Goal: Find contact information: Find contact information

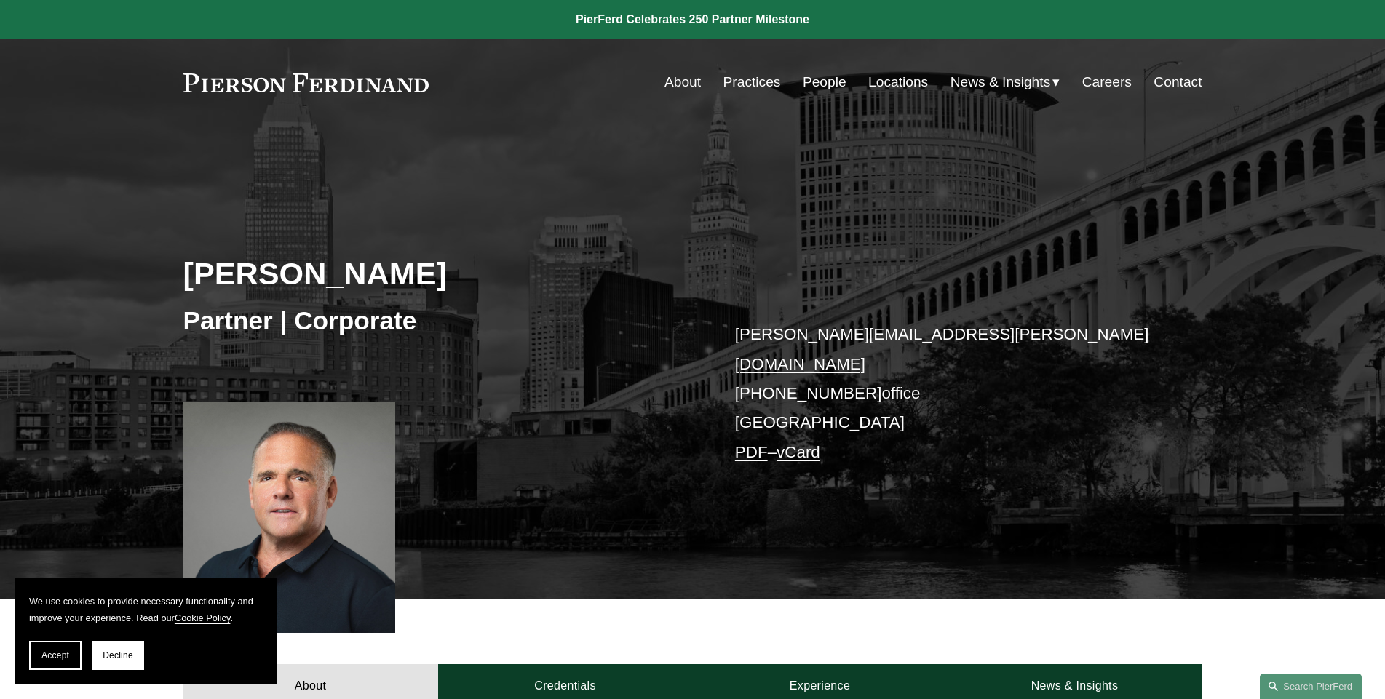
click at [1191, 86] on link "Contact" at bounding box center [1178, 82] width 48 height 28
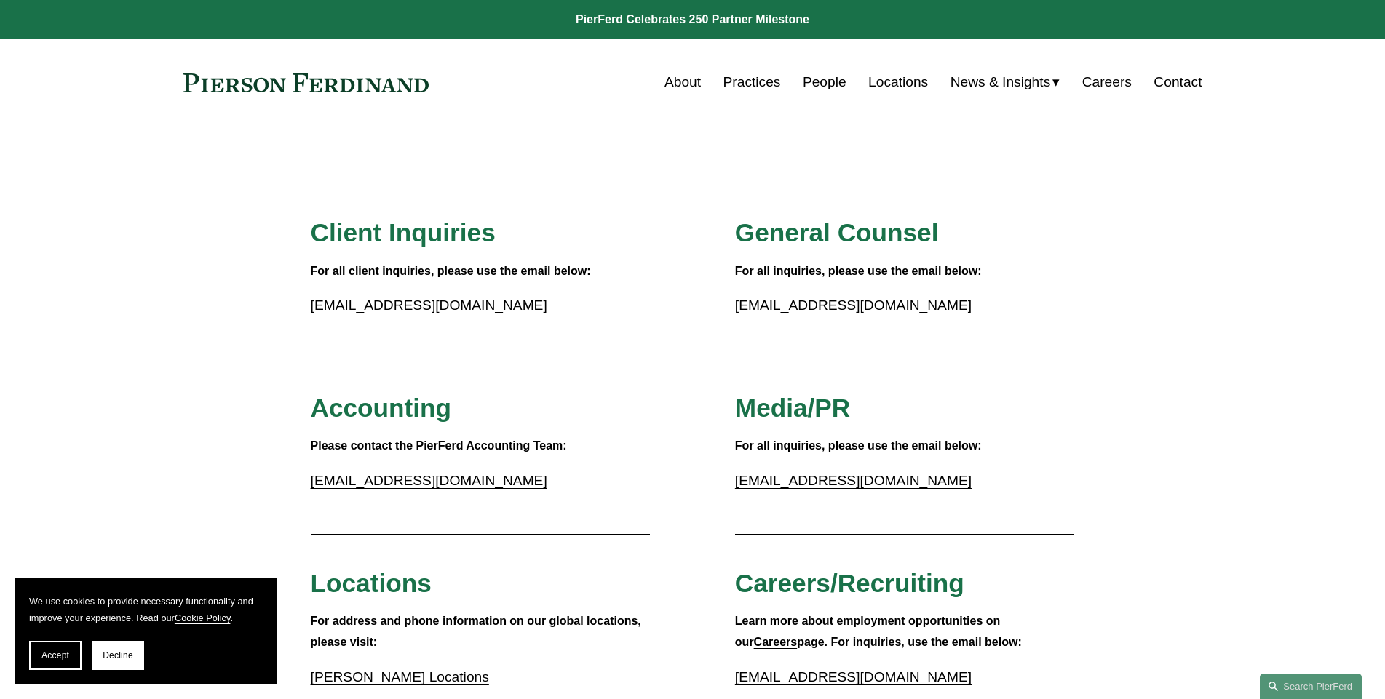
click at [830, 79] on link "People" at bounding box center [825, 82] width 44 height 28
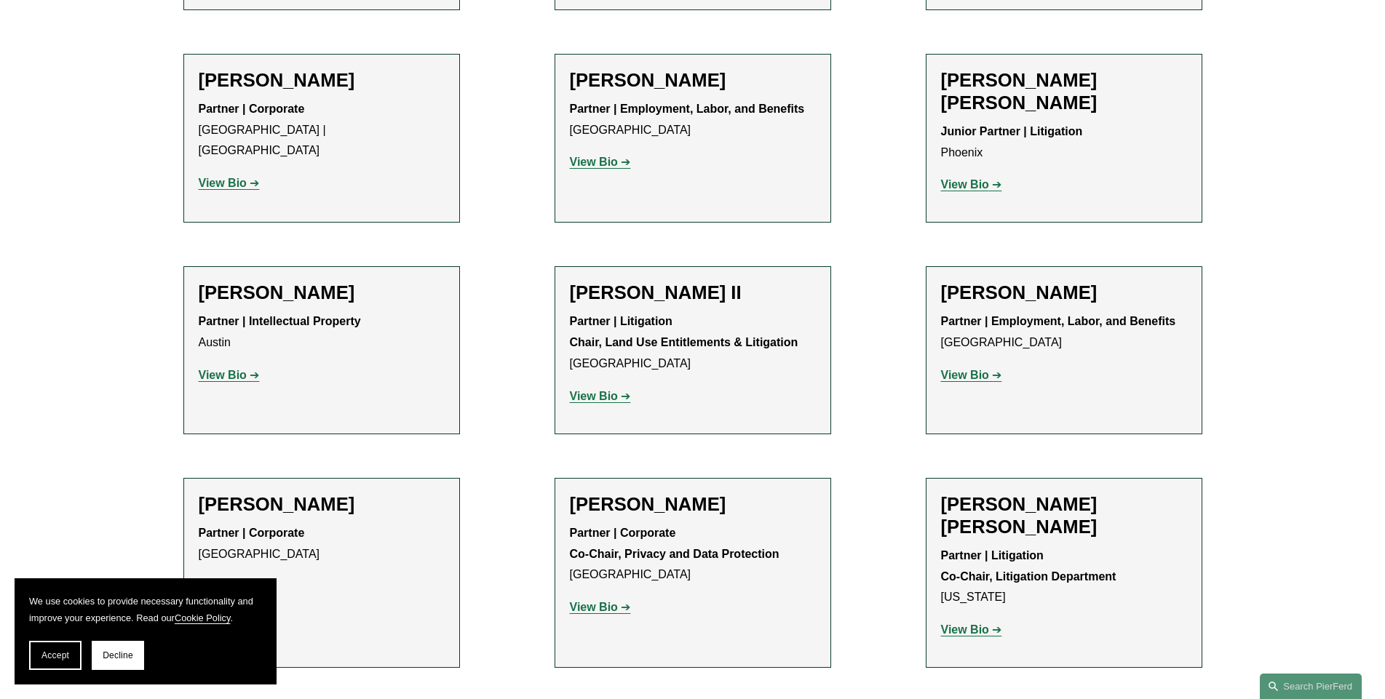
scroll to position [1528, 0]
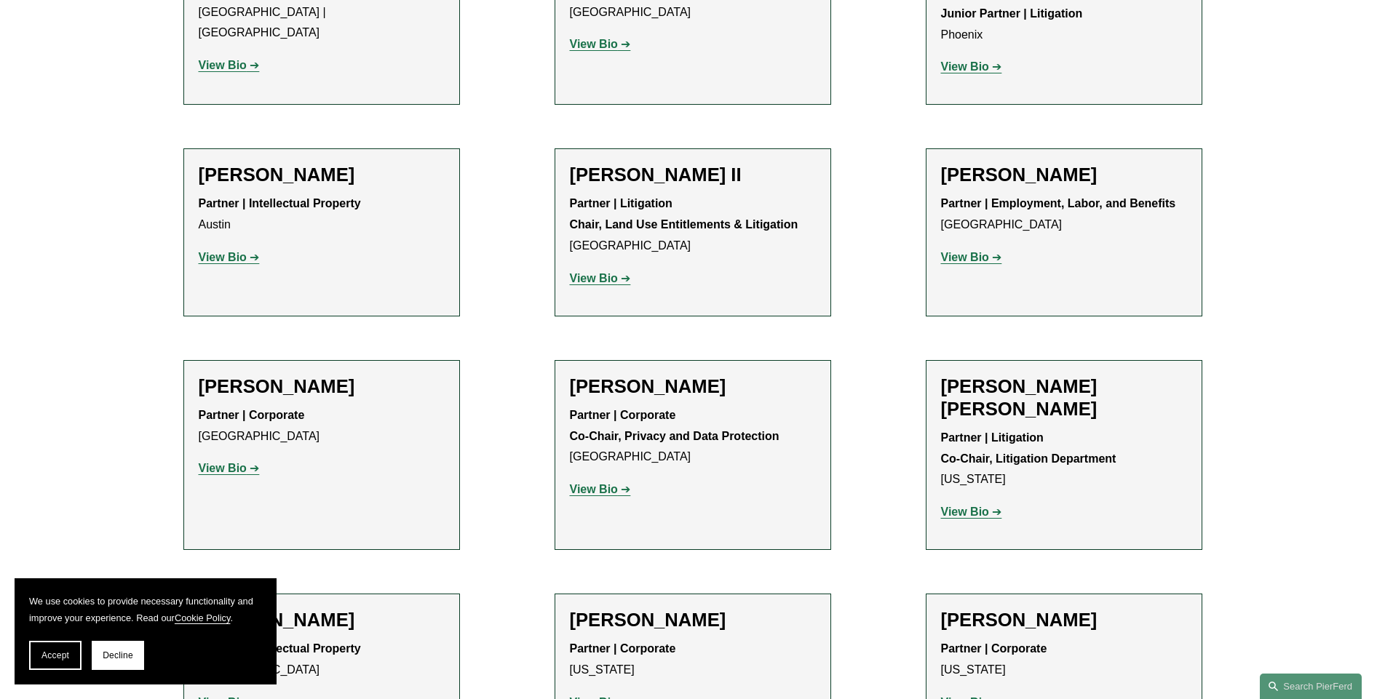
click at [982, 506] on strong "View Bio" at bounding box center [965, 512] width 48 height 12
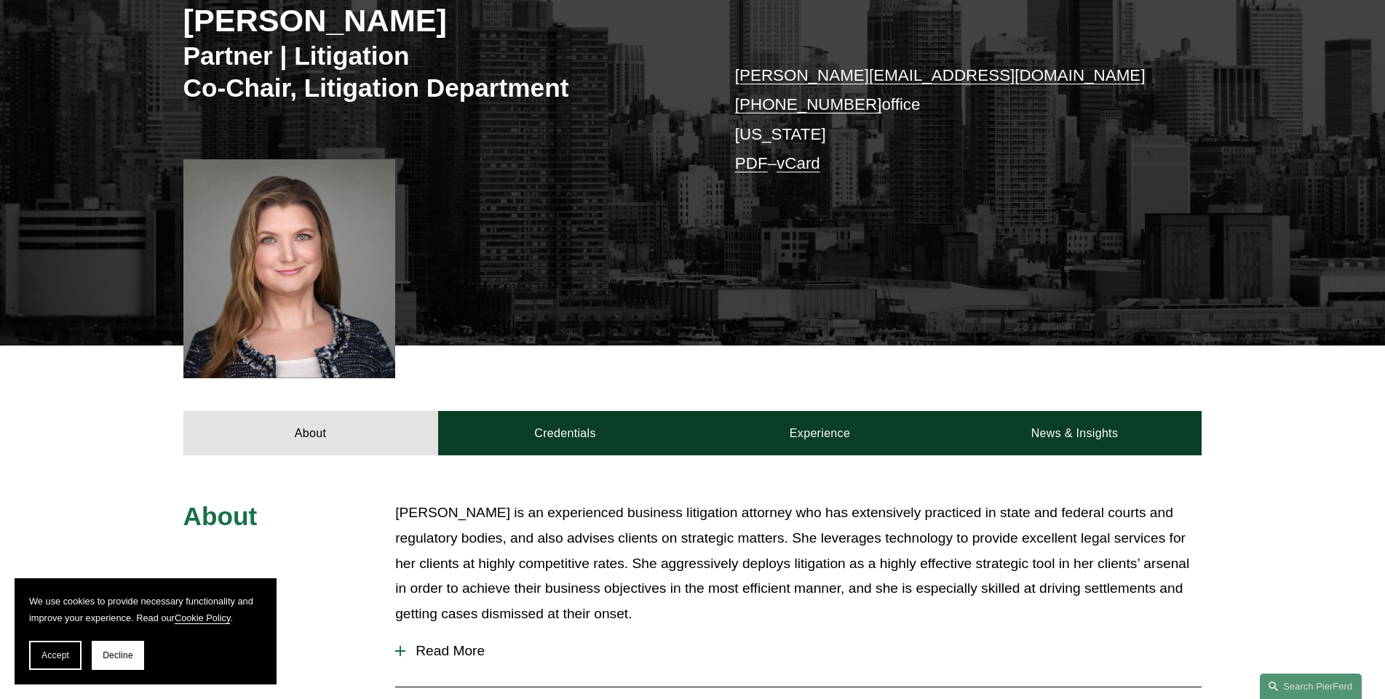
scroll to position [291, 0]
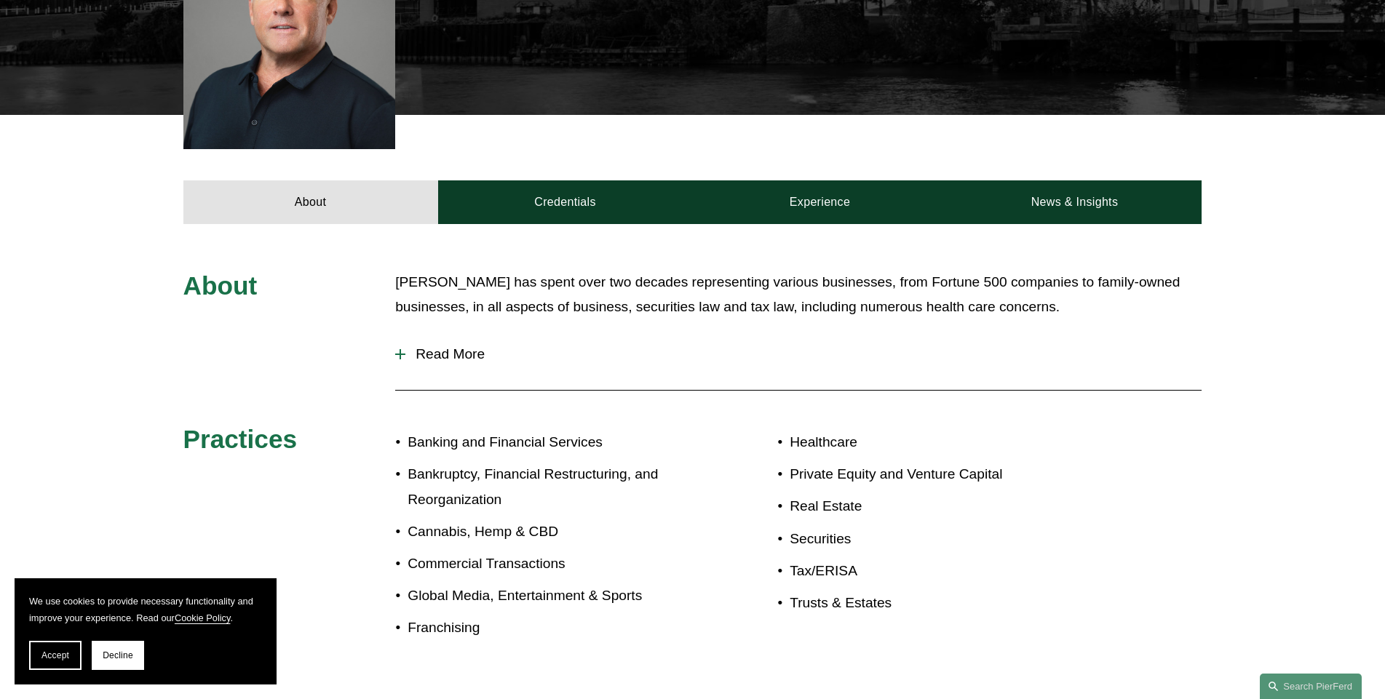
scroll to position [509, 0]
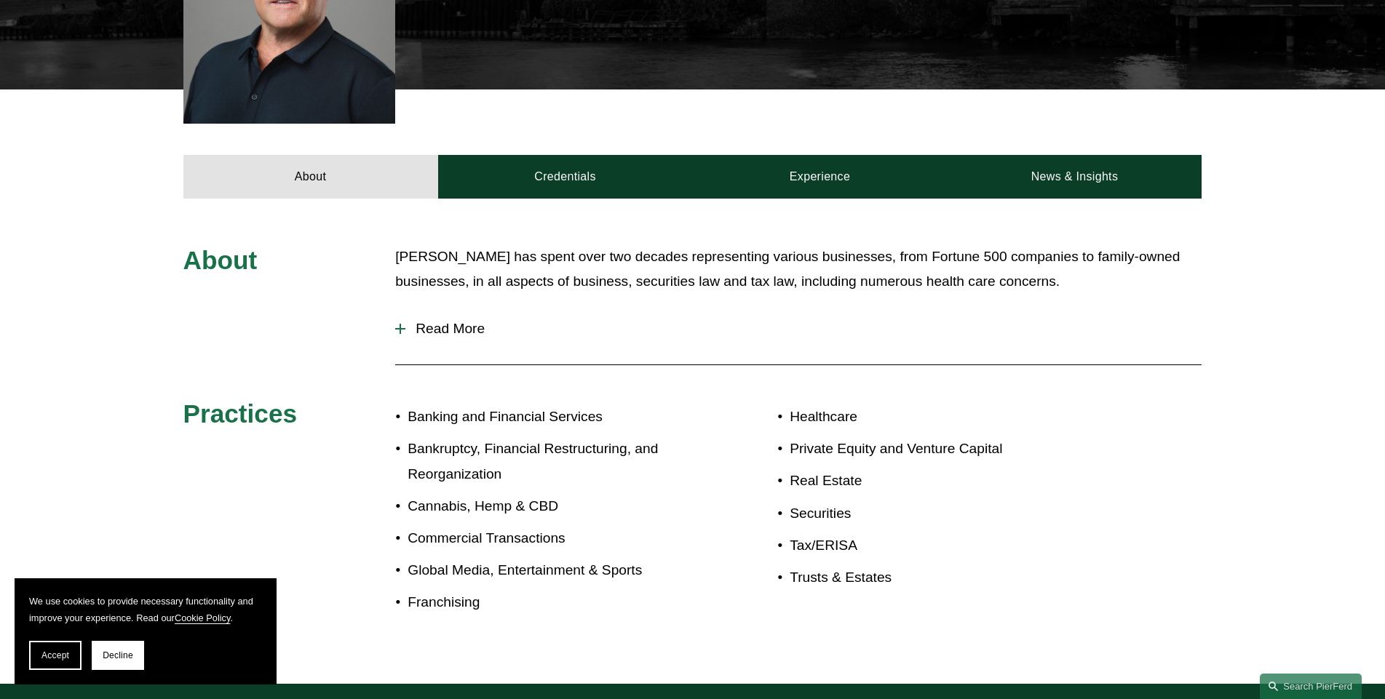
click at [406, 321] on span "Read More" at bounding box center [803, 329] width 796 height 16
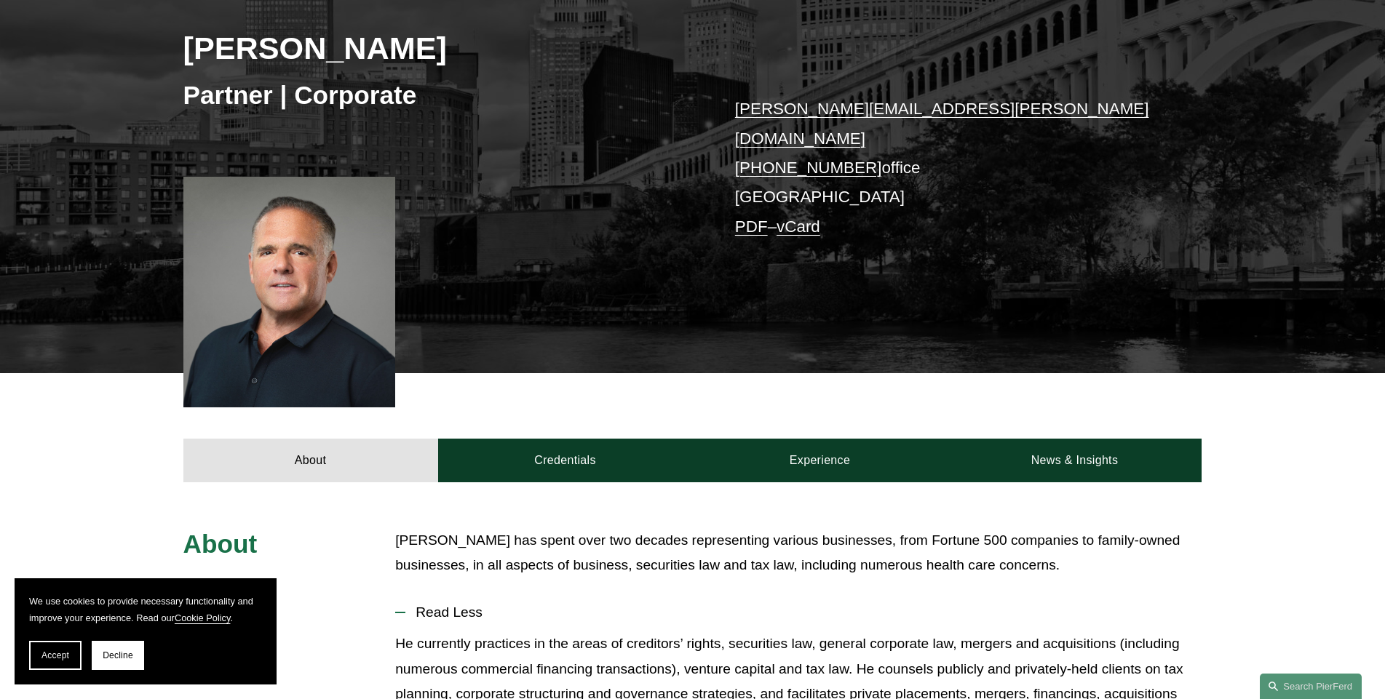
scroll to position [146, 0]
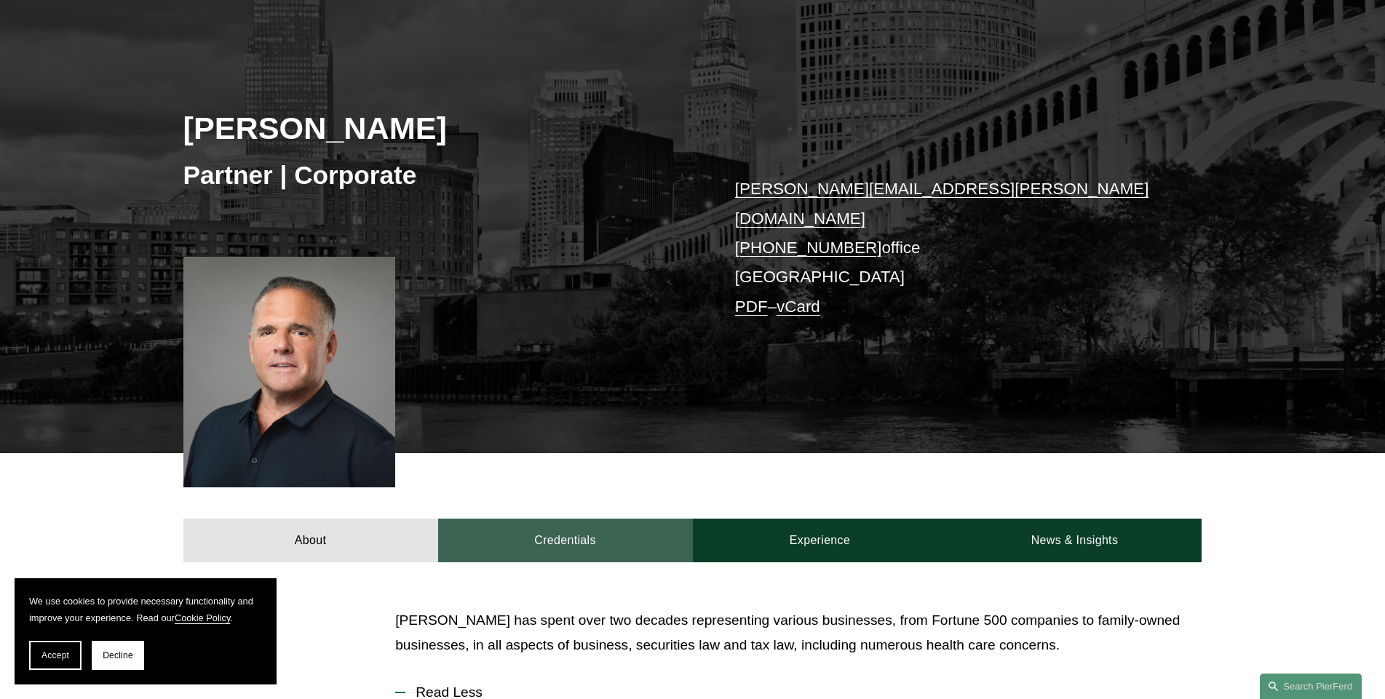
click at [536, 519] on link "Credentials" at bounding box center [565, 541] width 255 height 44
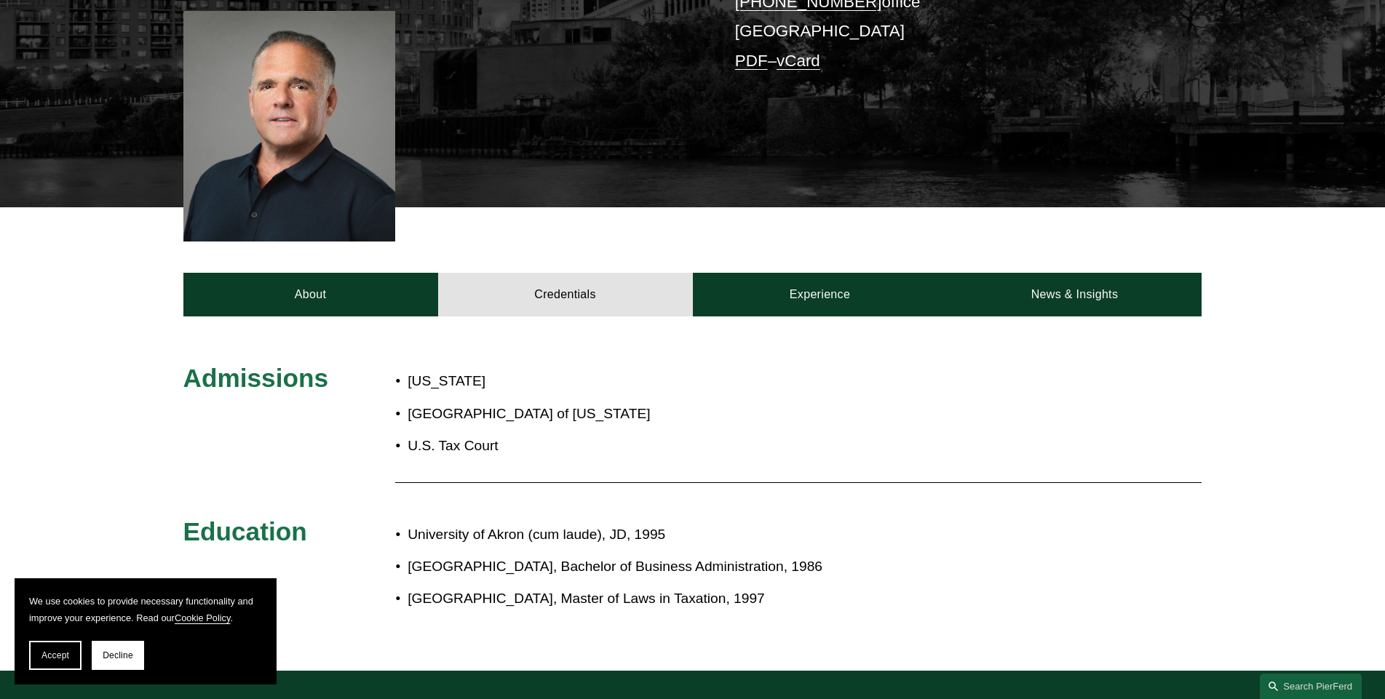
scroll to position [464, 0]
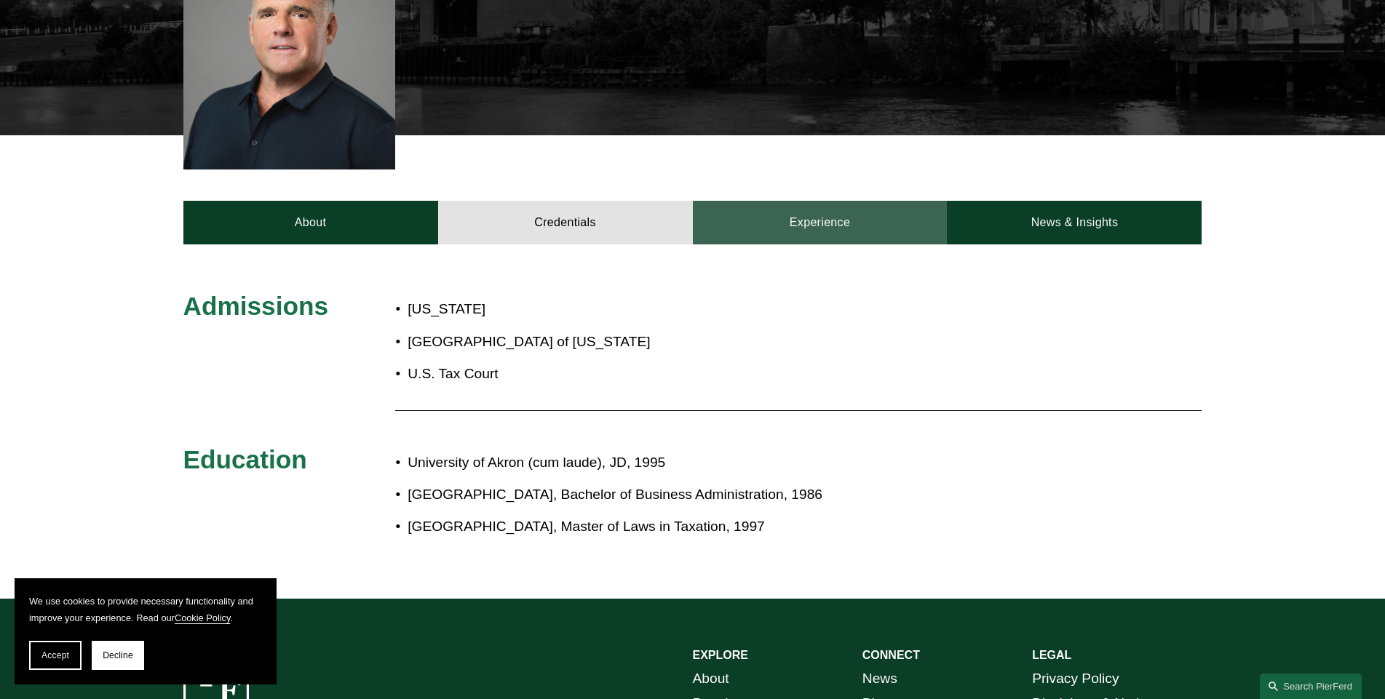
click at [831, 201] on link "Experience" at bounding box center [820, 223] width 255 height 44
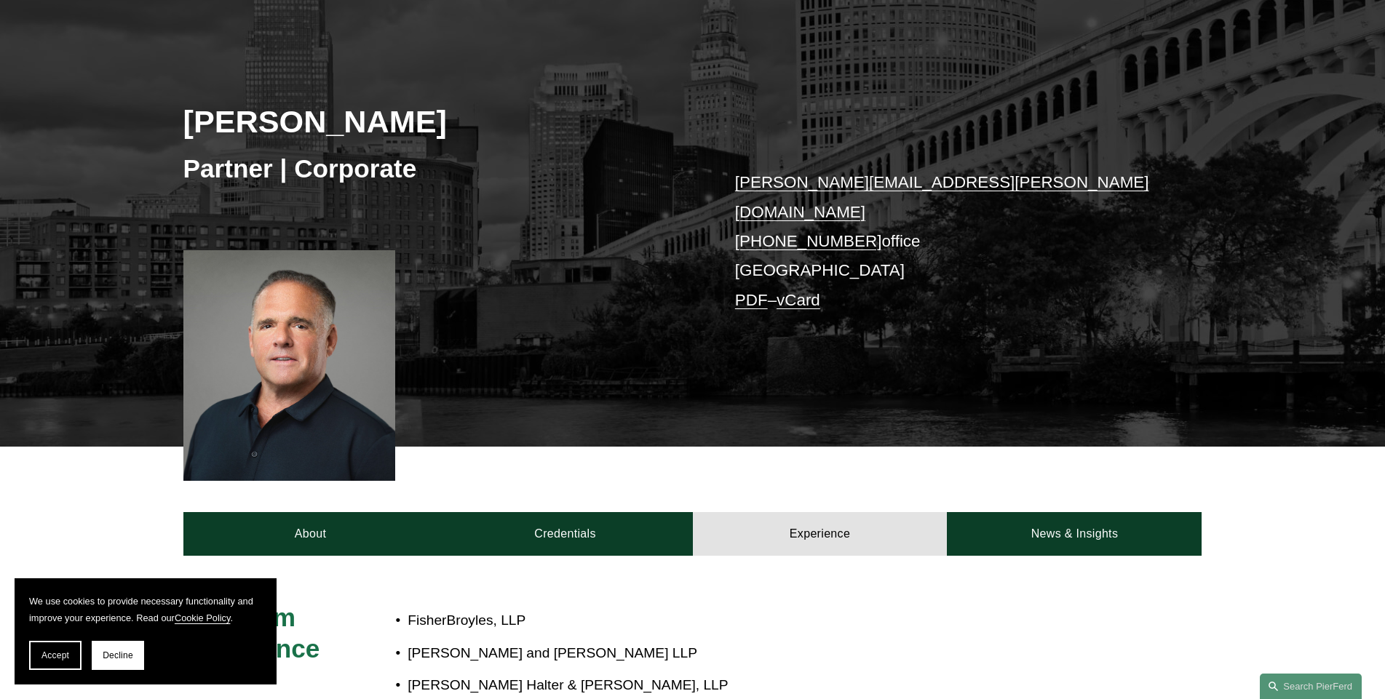
scroll to position [146, 0]
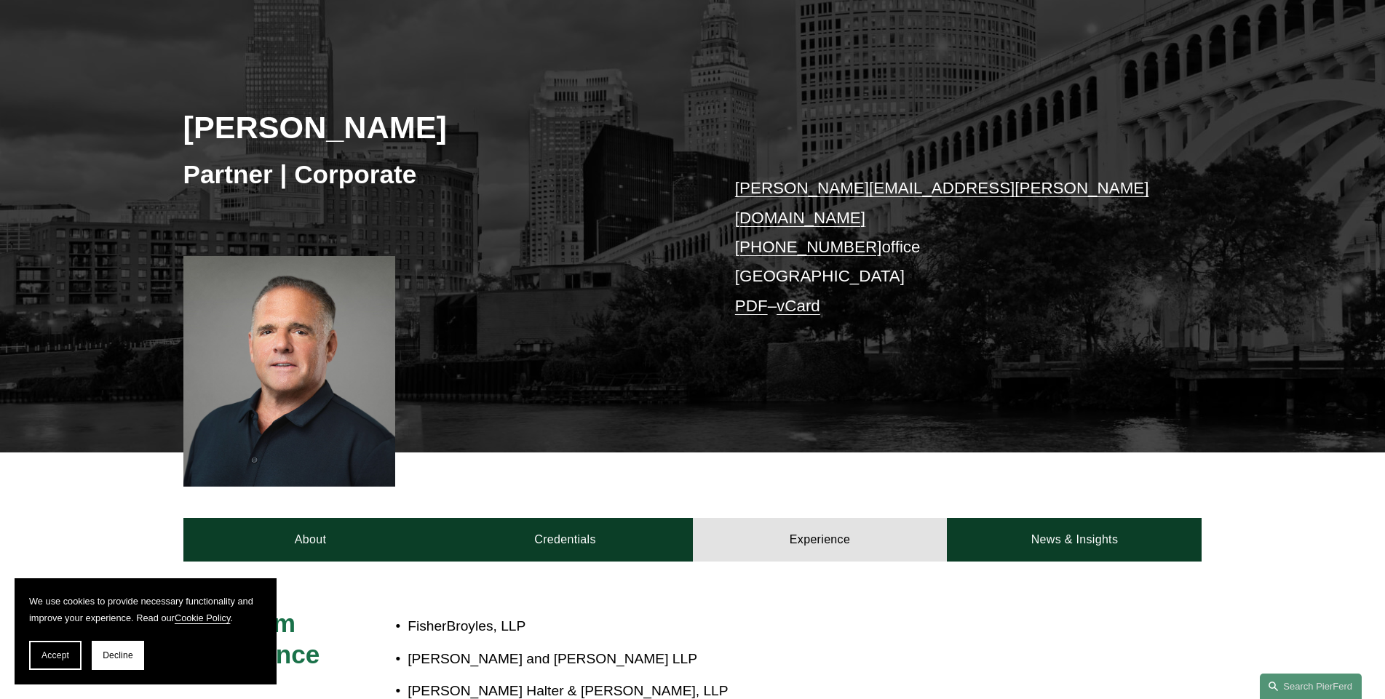
click at [881, 186] on link "[PERSON_NAME][EMAIL_ADDRESS][PERSON_NAME][DOMAIN_NAME]" at bounding box center [942, 202] width 414 height 47
